Goal: Find specific page/section: Find specific page/section

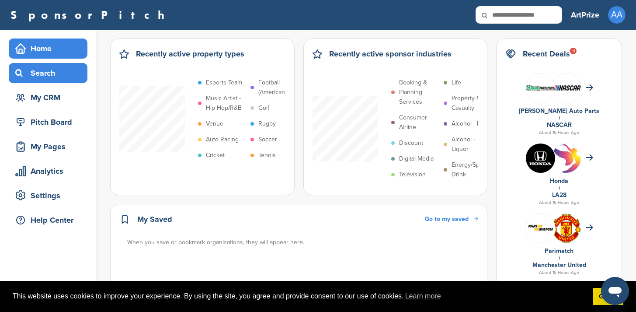
click at [59, 77] on div "Search" at bounding box center [50, 73] width 74 height 16
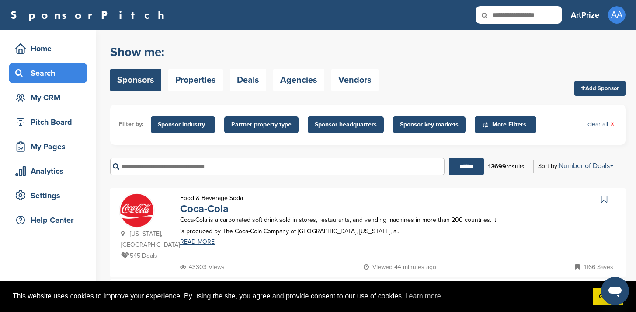
click at [498, 121] on span "More Filters" at bounding box center [507, 125] width 50 height 10
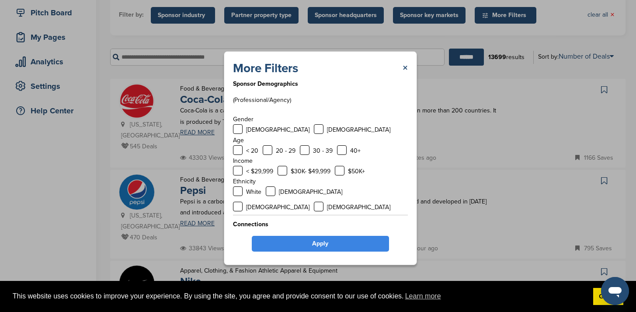
scroll to position [125, 0]
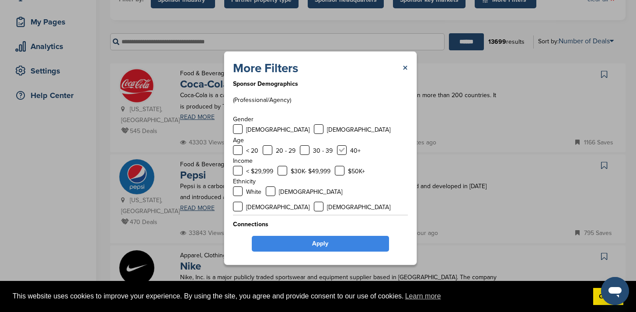
click at [338, 150] on label at bounding box center [342, 150] width 10 height 10
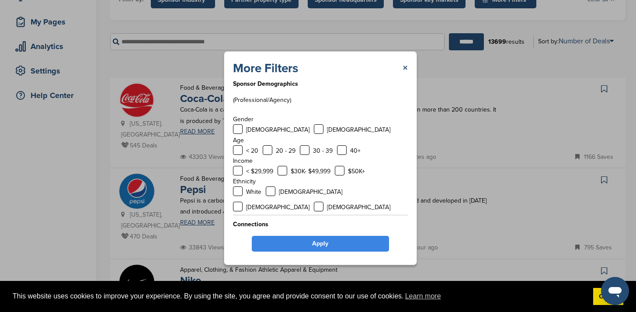
scroll to position [0, 0]
